Goal: Transaction & Acquisition: Purchase product/service

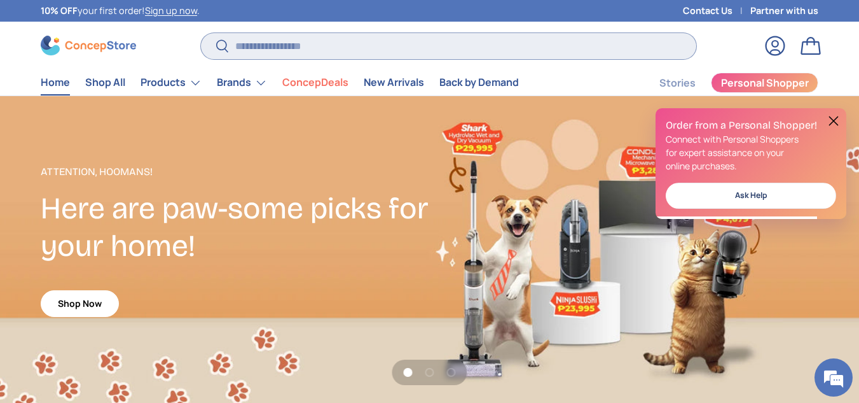
click at [295, 50] on input "Search" at bounding box center [448, 46] width 495 height 26
type input "*"
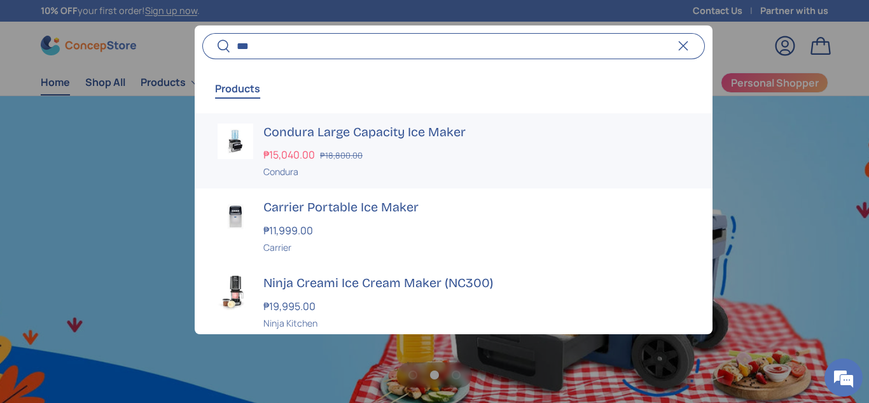
scroll to position [0, 1737]
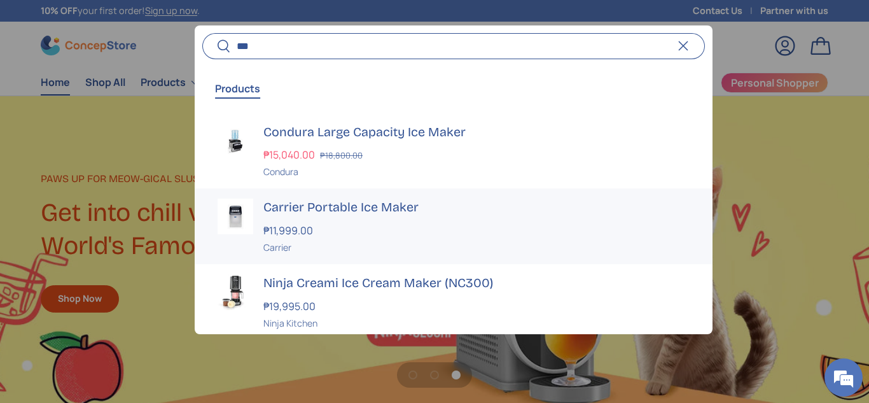
type input "***"
click at [409, 211] on h3 "Carrier Portable Ice Maker" at bounding box center [476, 207] width 426 height 18
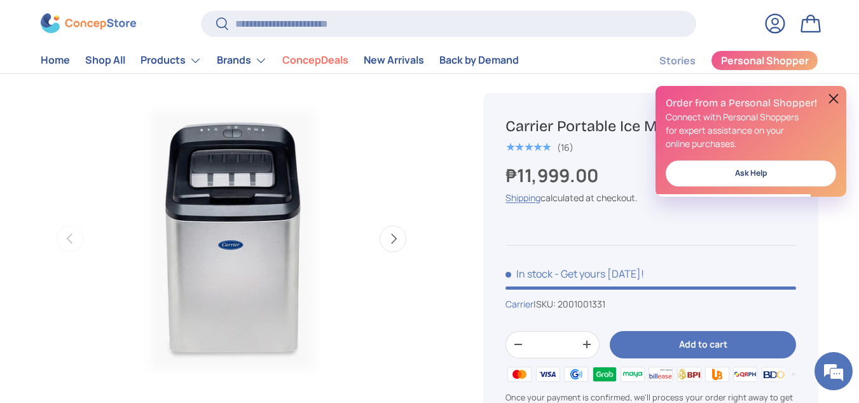
scroll to position [432, 0]
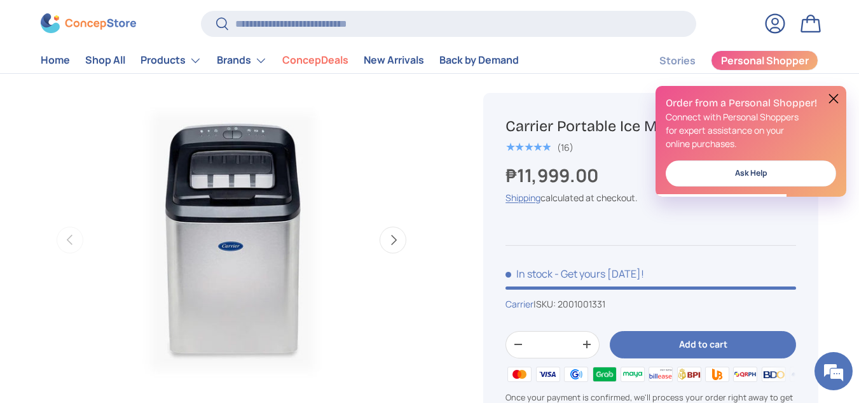
click at [838, 108] on div "Order from a Personal Shopper! Connect with Personal Shoppers for expert assist…" at bounding box center [751, 141] width 191 height 111
click at [836, 98] on button at bounding box center [833, 98] width 15 height 15
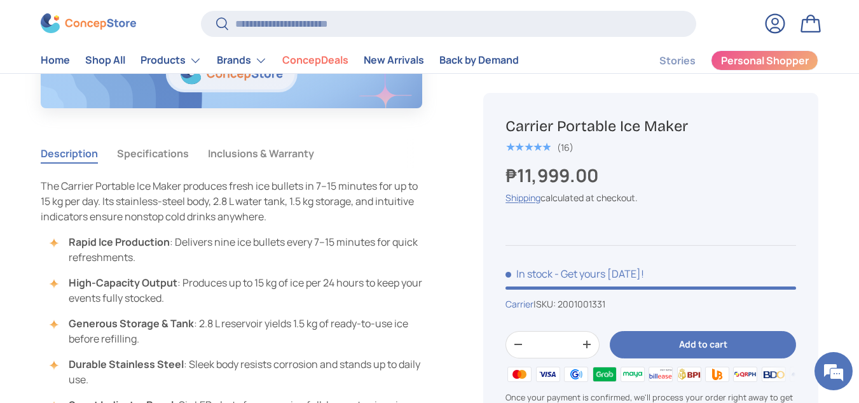
scroll to position [1043, 0]
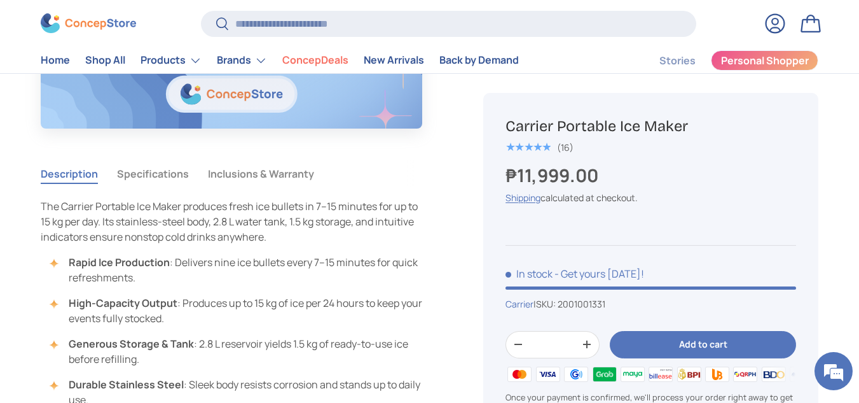
click at [129, 169] on button "Specifications" at bounding box center [153, 173] width 72 height 29
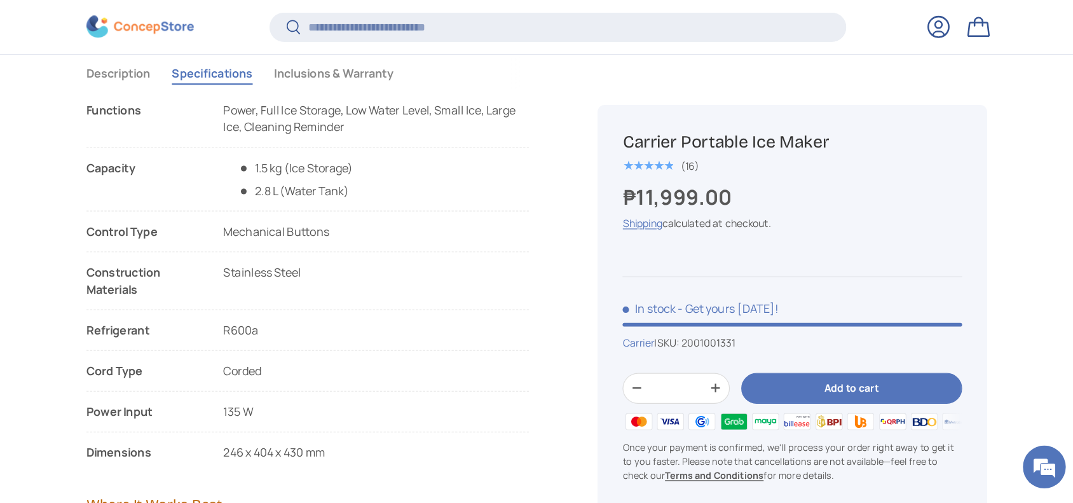
scroll to position [1168, 0]
